Goal: Navigation & Orientation: Find specific page/section

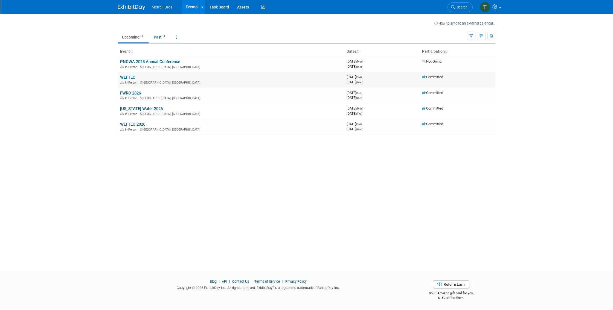
click at [166, 77] on td "WEFTEC In-Person Chicago, IL" at bounding box center [231, 80] width 226 height 16
click at [133, 78] on link "WEFTEC" at bounding box center [127, 77] width 15 height 5
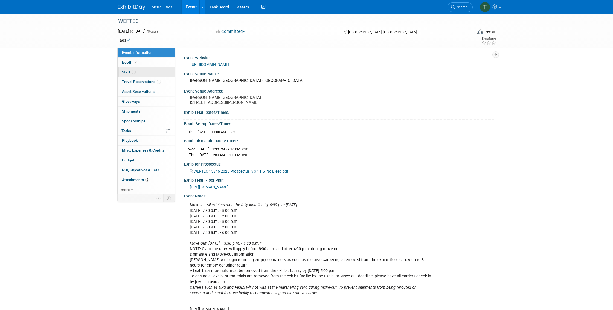
click at [142, 73] on link "8 Staff 8" at bounding box center [146, 73] width 57 height 10
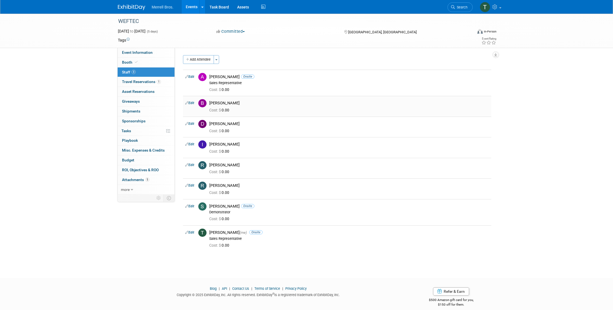
scroll to position [6, 0]
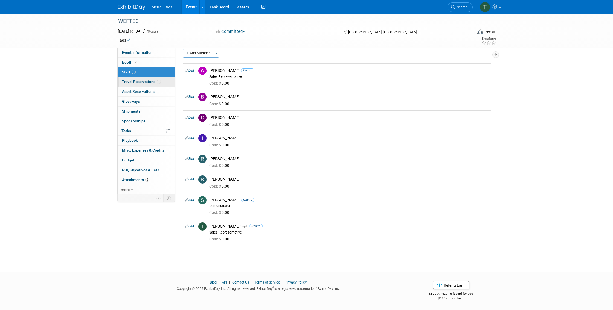
click at [140, 83] on span "Travel Reservations 1" at bounding box center [141, 82] width 39 height 4
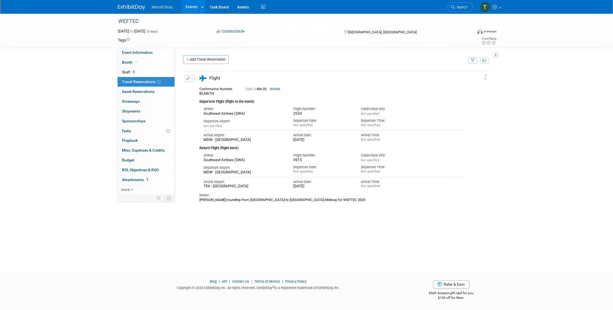
click at [191, 6] on link "Events" at bounding box center [192, 7] width 20 height 14
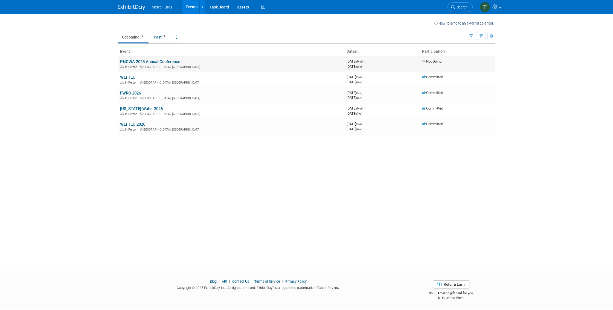
click at [162, 64] on link "PNCWA 2025 Annual Conference" at bounding box center [150, 61] width 60 height 5
